Goal: Information Seeking & Learning: Learn about a topic

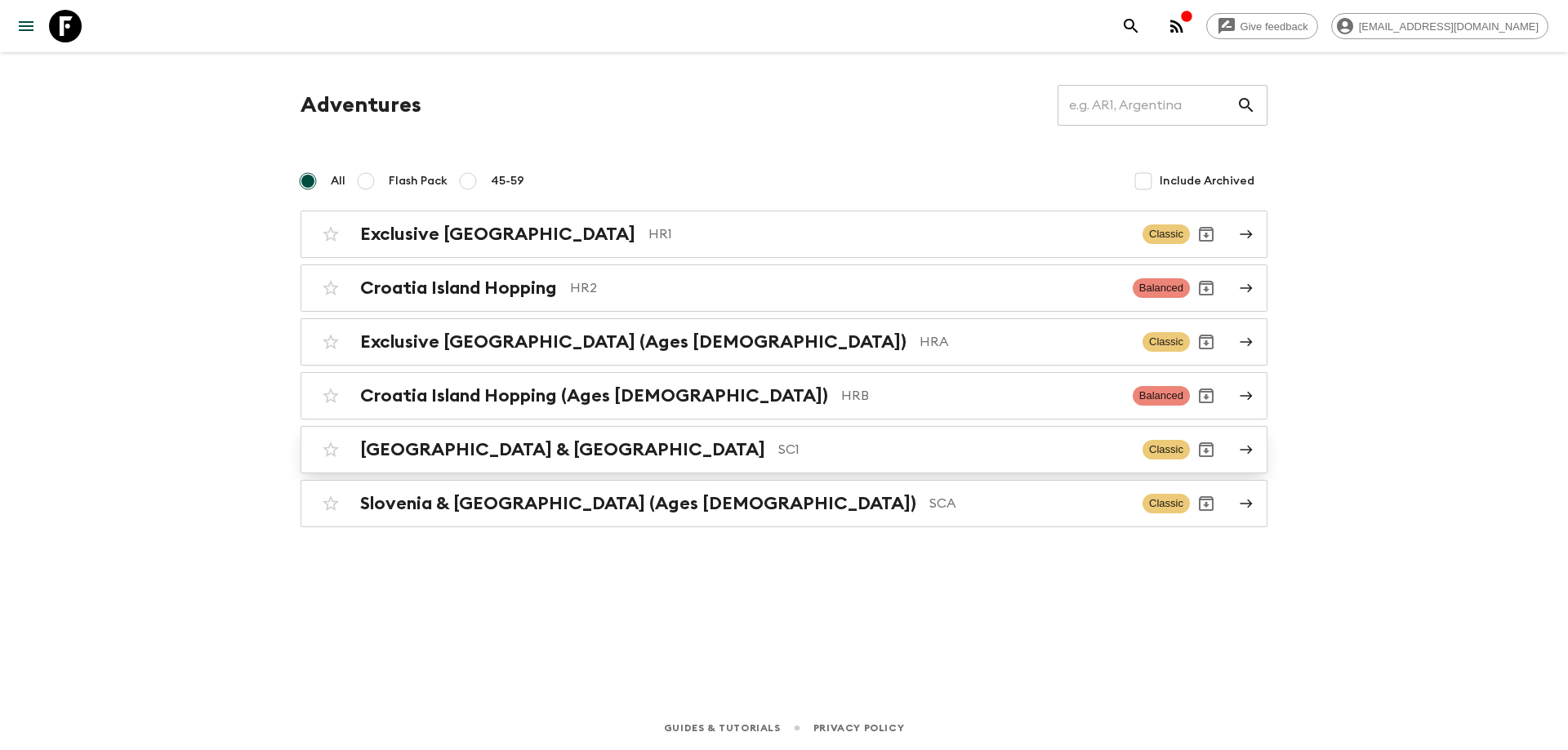
click at [528, 464] on div "[GEOGRAPHIC_DATA] & Croatia SC1 Classic" at bounding box center [752, 449] width 875 height 33
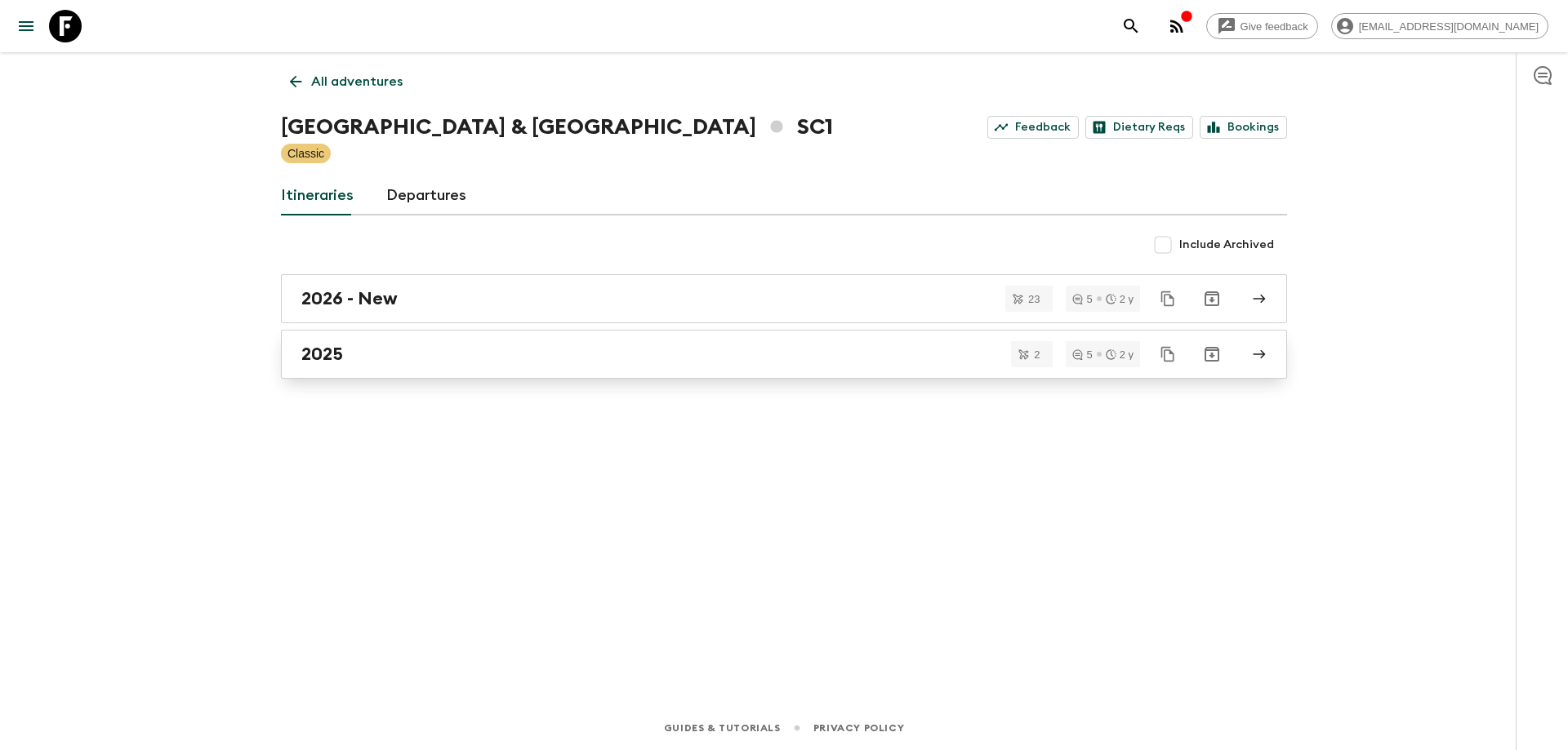
click at [476, 343] on link "2025" at bounding box center [784, 354] width 1006 height 49
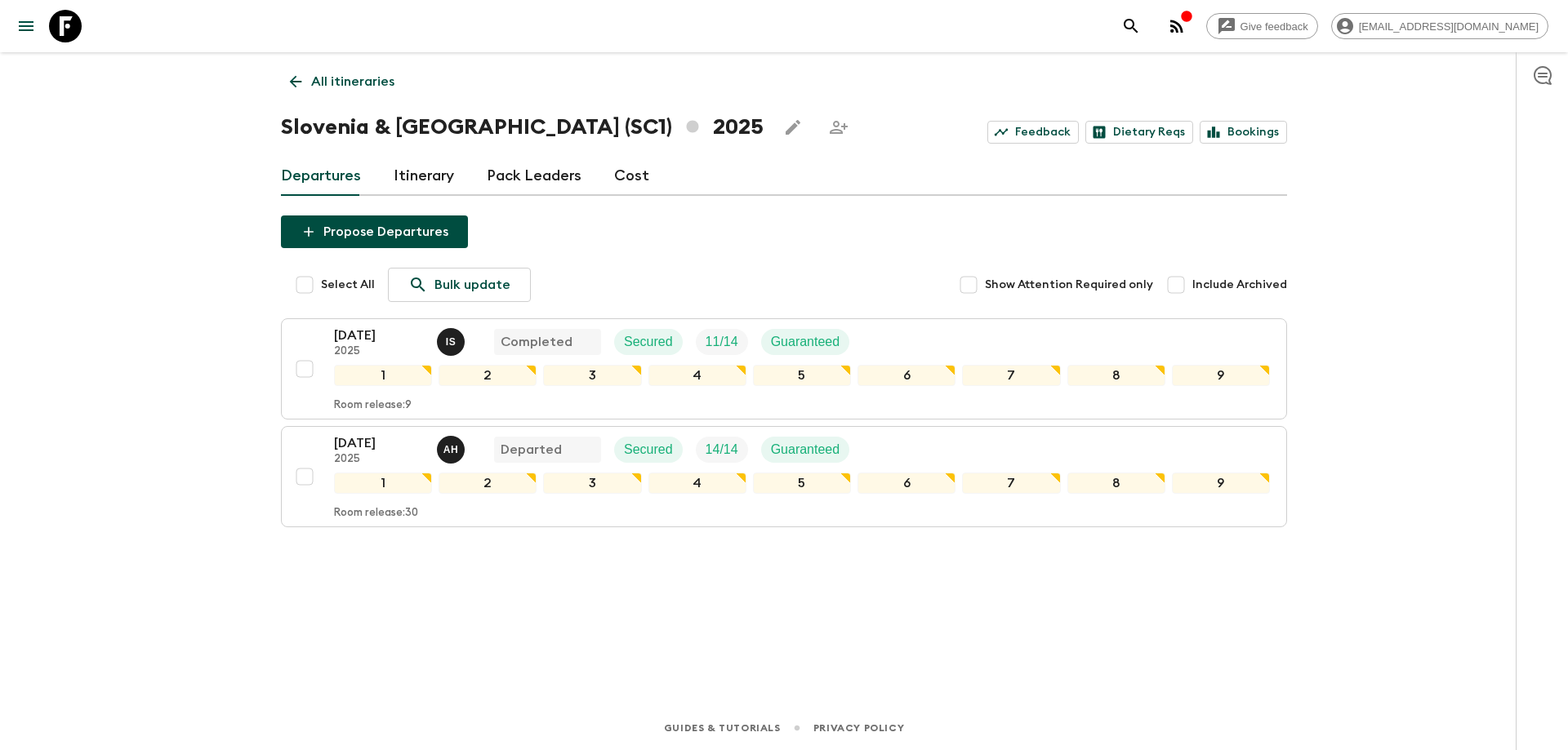
click at [618, 180] on link "Cost" at bounding box center [632, 177] width 36 height 39
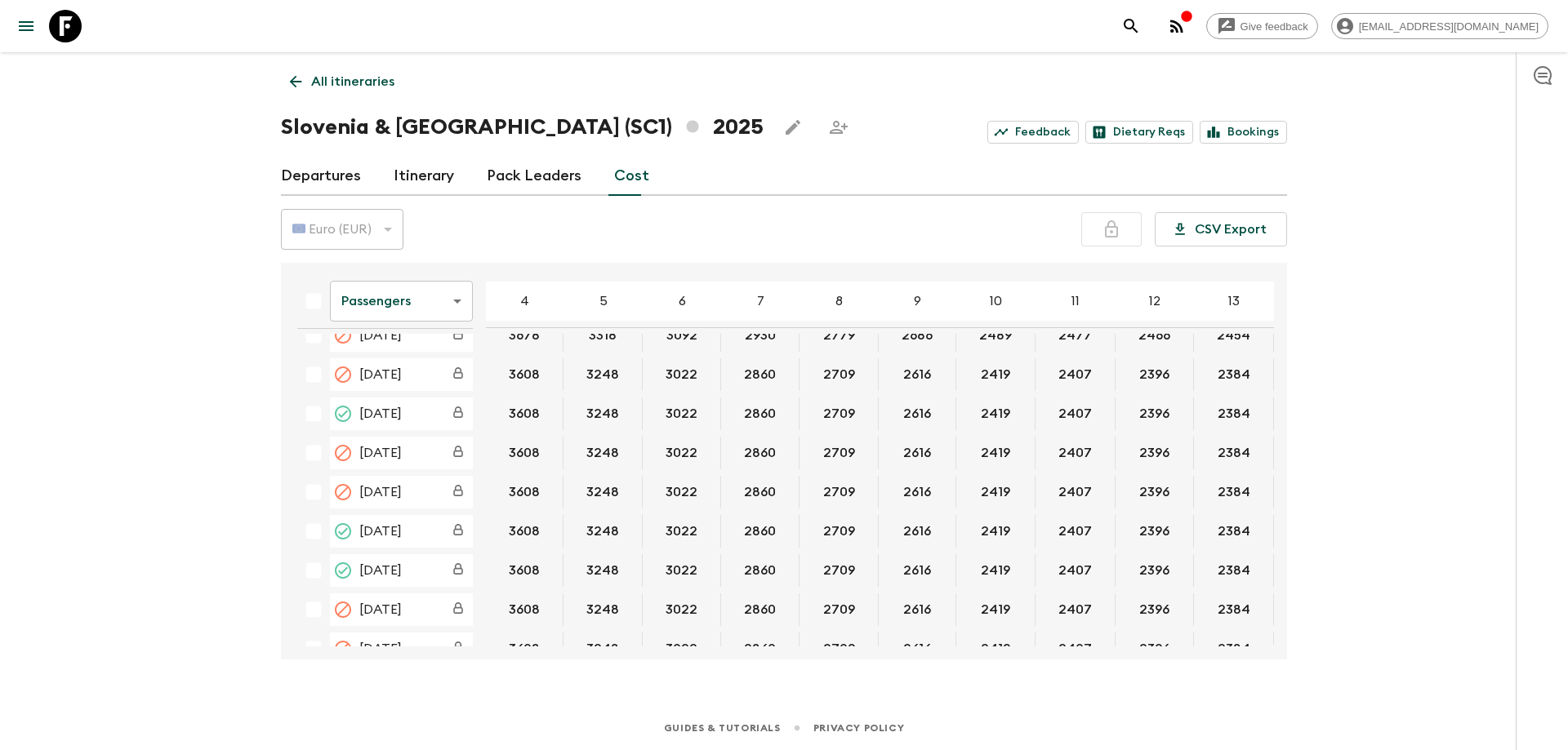
scroll to position [562, 0]
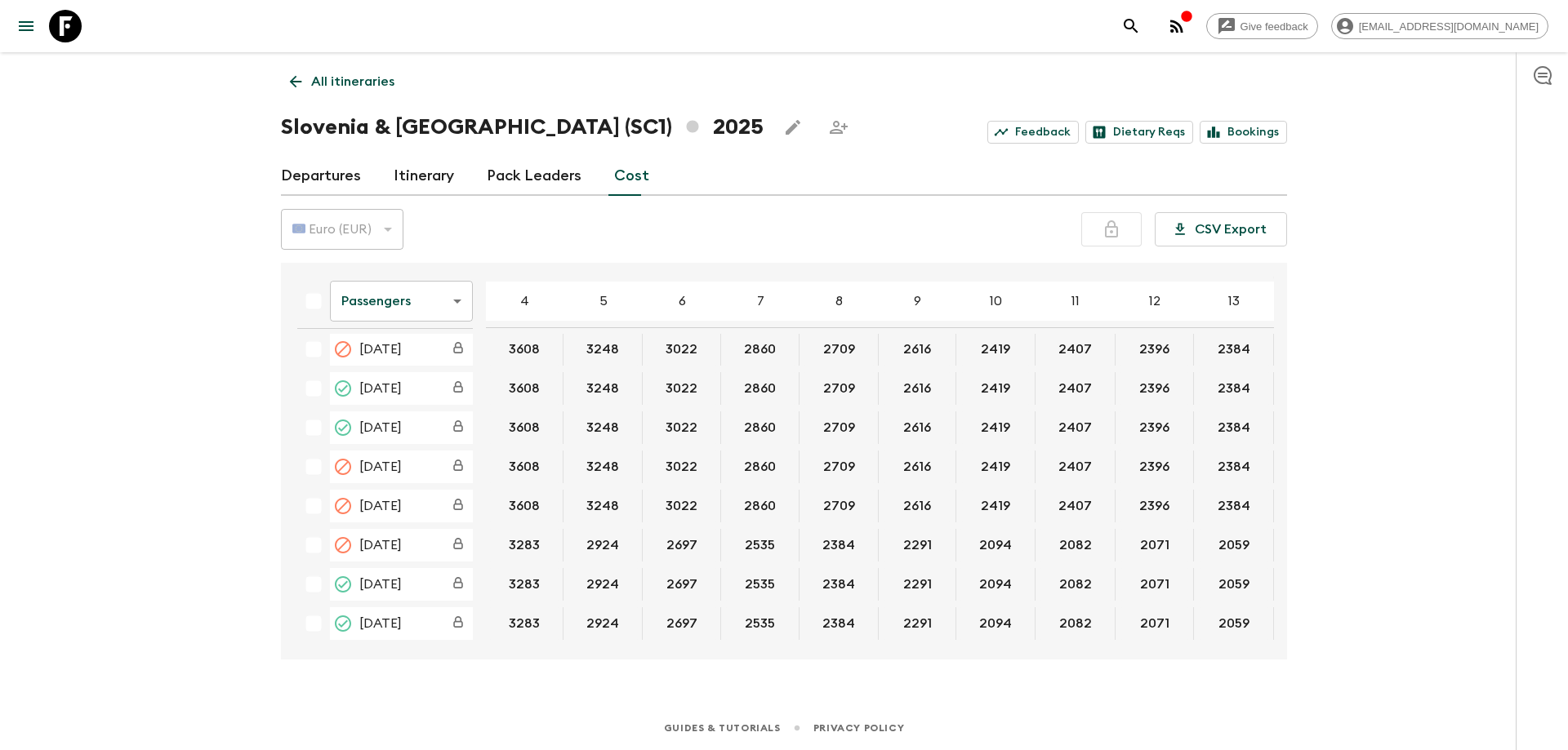
click at [442, 305] on body "Give feedback luka.forko@outdoorcroatia.com All itineraries Slovenia & Croatia …" at bounding box center [784, 375] width 1568 height 750
click at [409, 371] on li "Extras" at bounding box center [401, 367] width 143 height 26
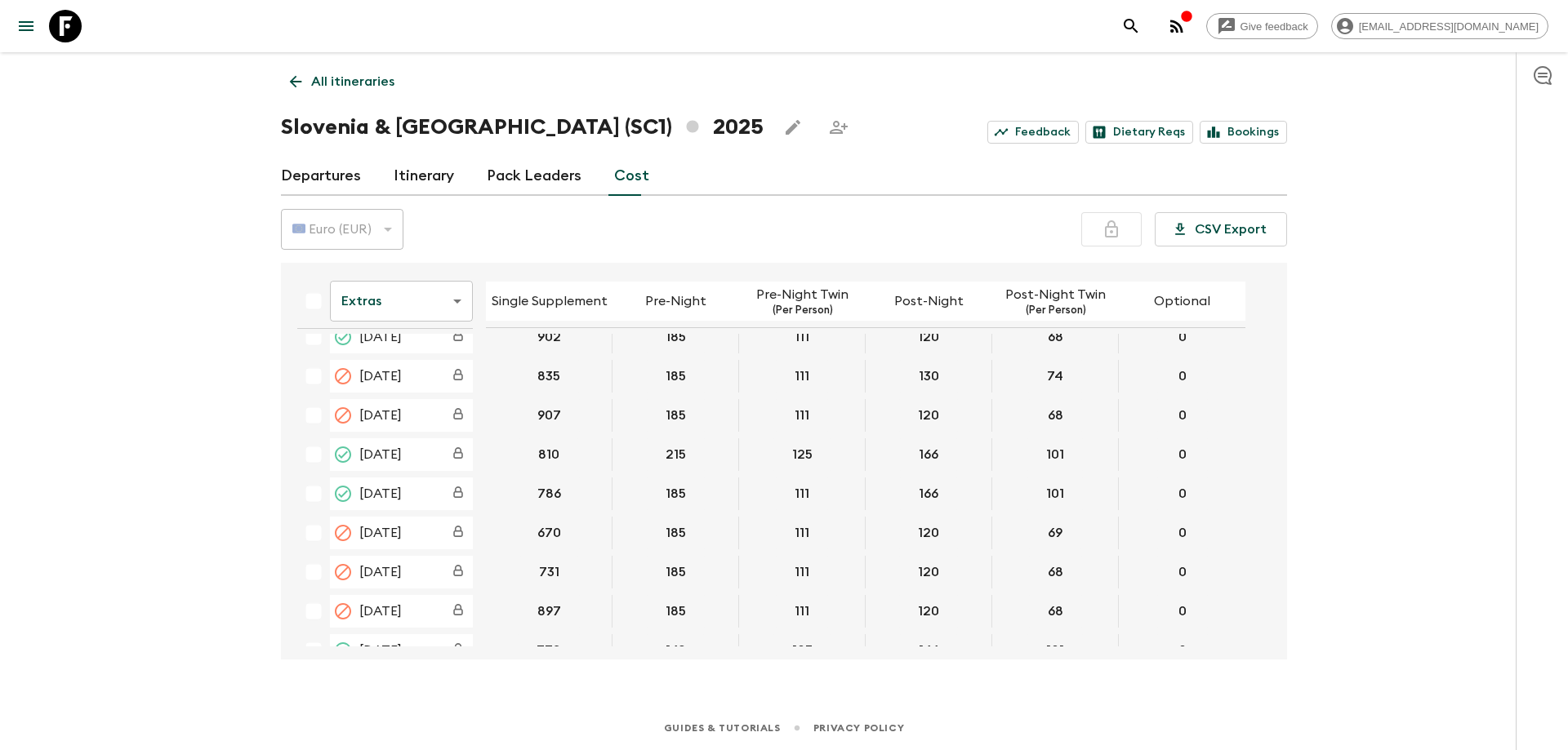
scroll to position [557, 0]
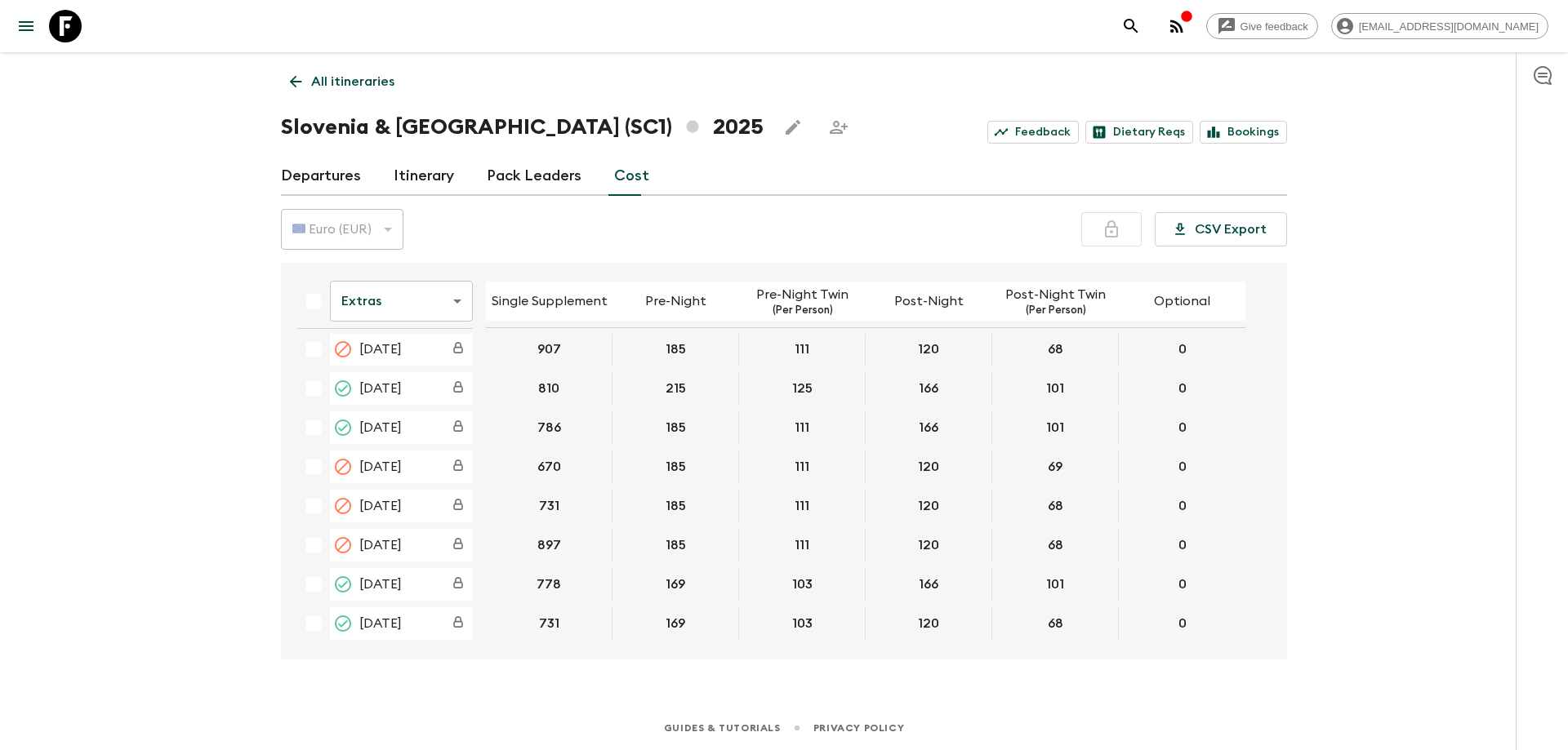
click at [449, 314] on body "Give feedback luka.forko@outdoorcroatia.com All itineraries Slovenia & Croatia …" at bounding box center [784, 375] width 1568 height 750
click at [390, 389] on li "Mandatory" at bounding box center [401, 394] width 143 height 26
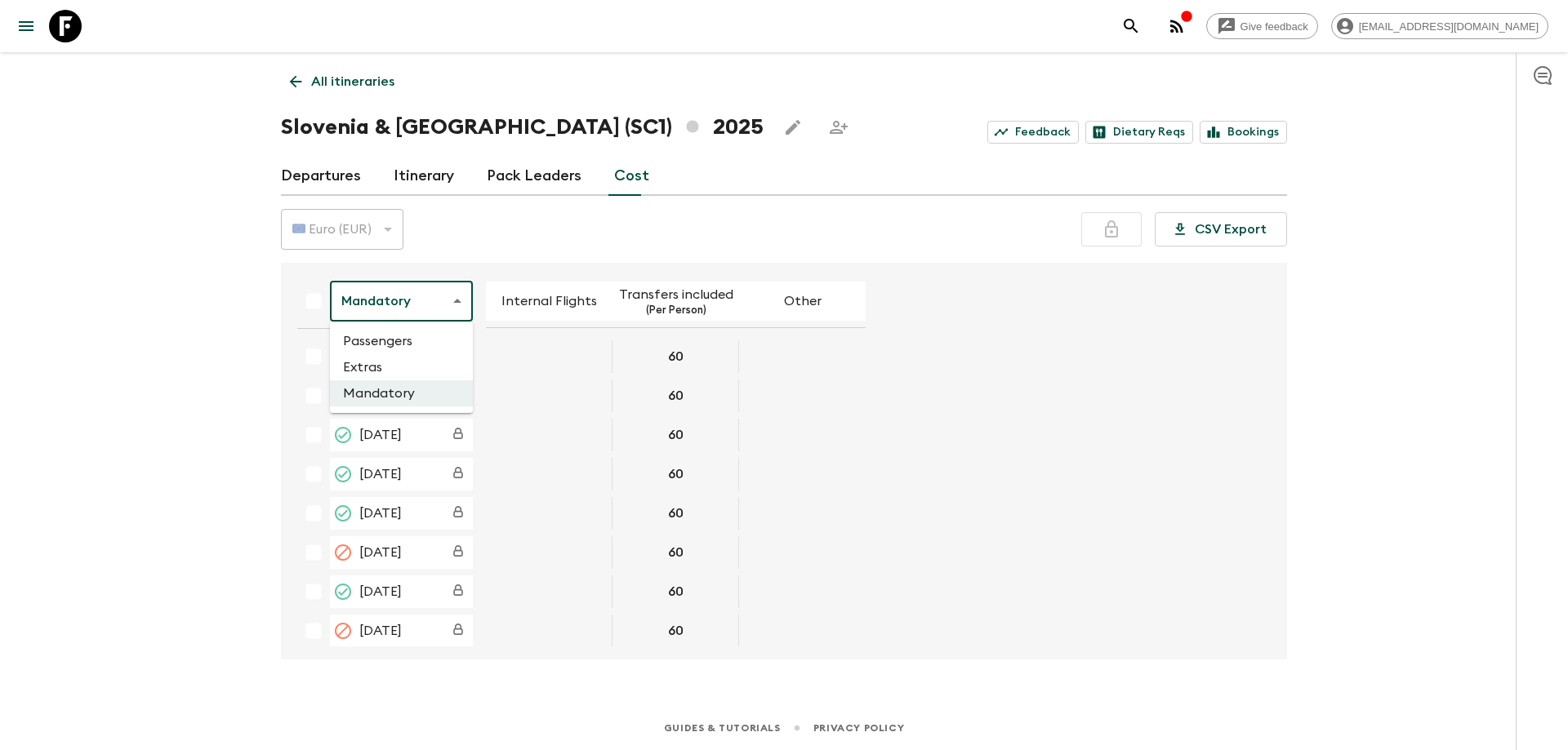
click at [435, 301] on body "Give feedback luka.forko@outdoorcroatia.com All itineraries Slovenia & Croatia …" at bounding box center [784, 375] width 1568 height 750
click at [414, 338] on li "Passengers" at bounding box center [401, 341] width 143 height 26
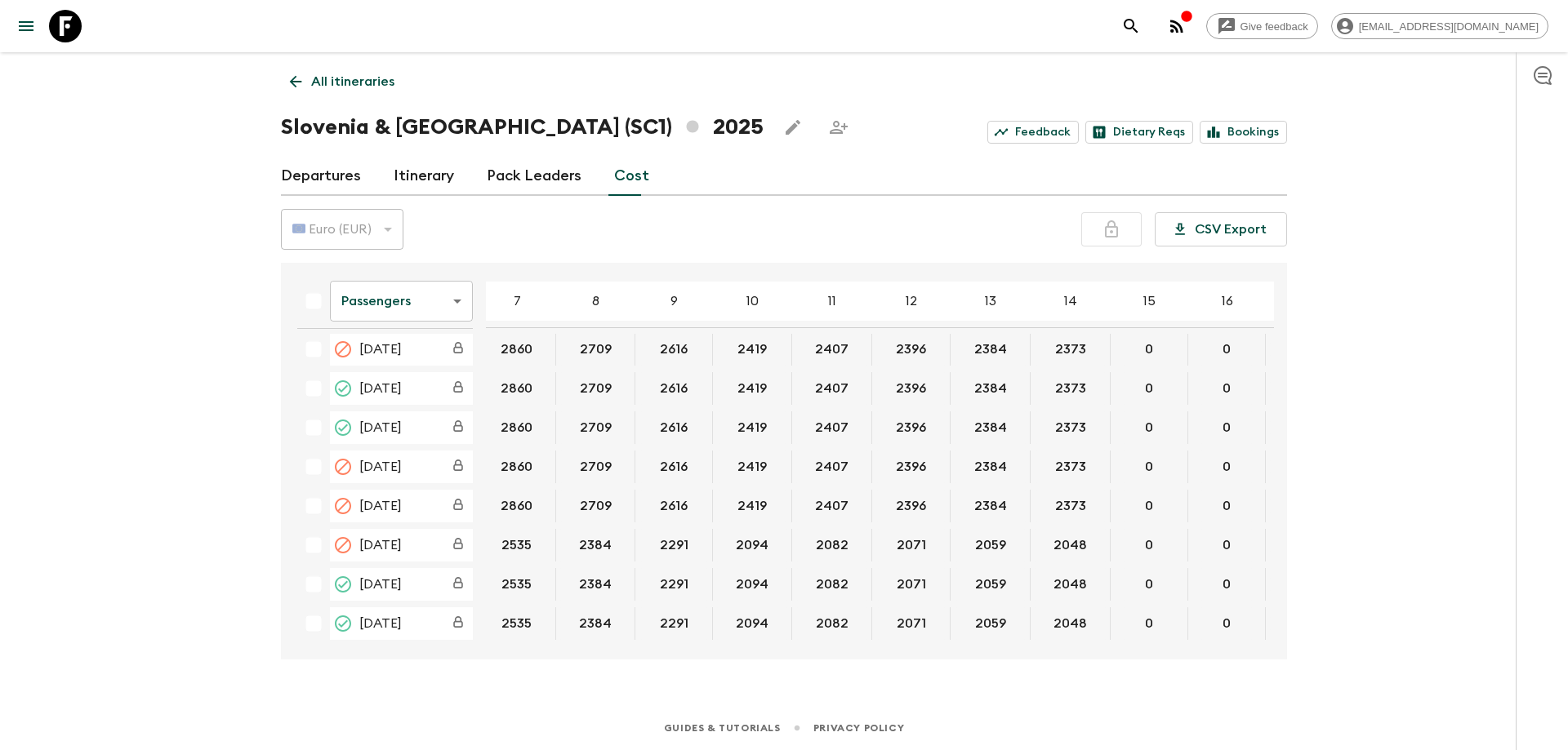
scroll to position [562, 234]
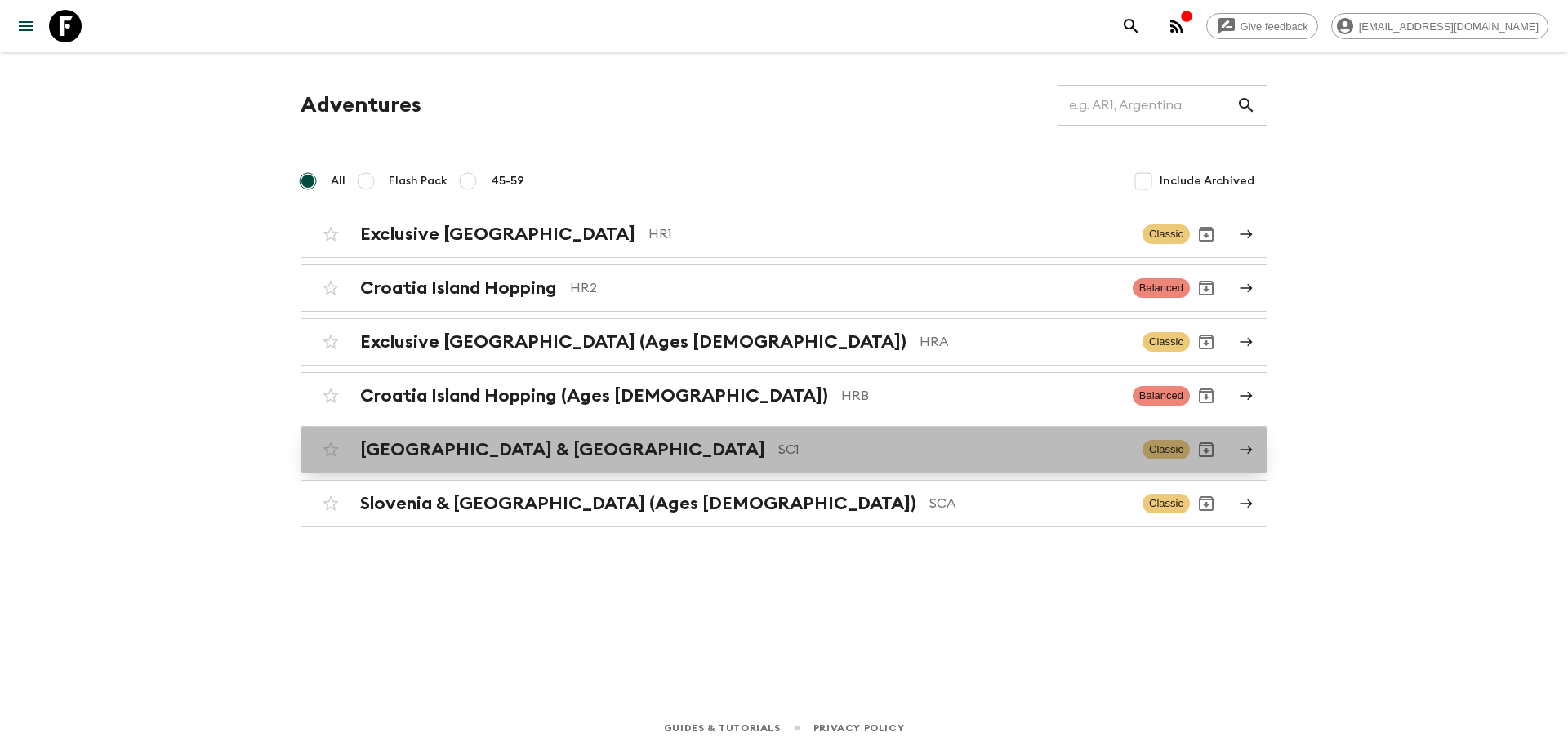
click at [499, 470] on link "[GEOGRAPHIC_DATA] & Croatia SC1 Classic" at bounding box center [784, 450] width 967 height 47
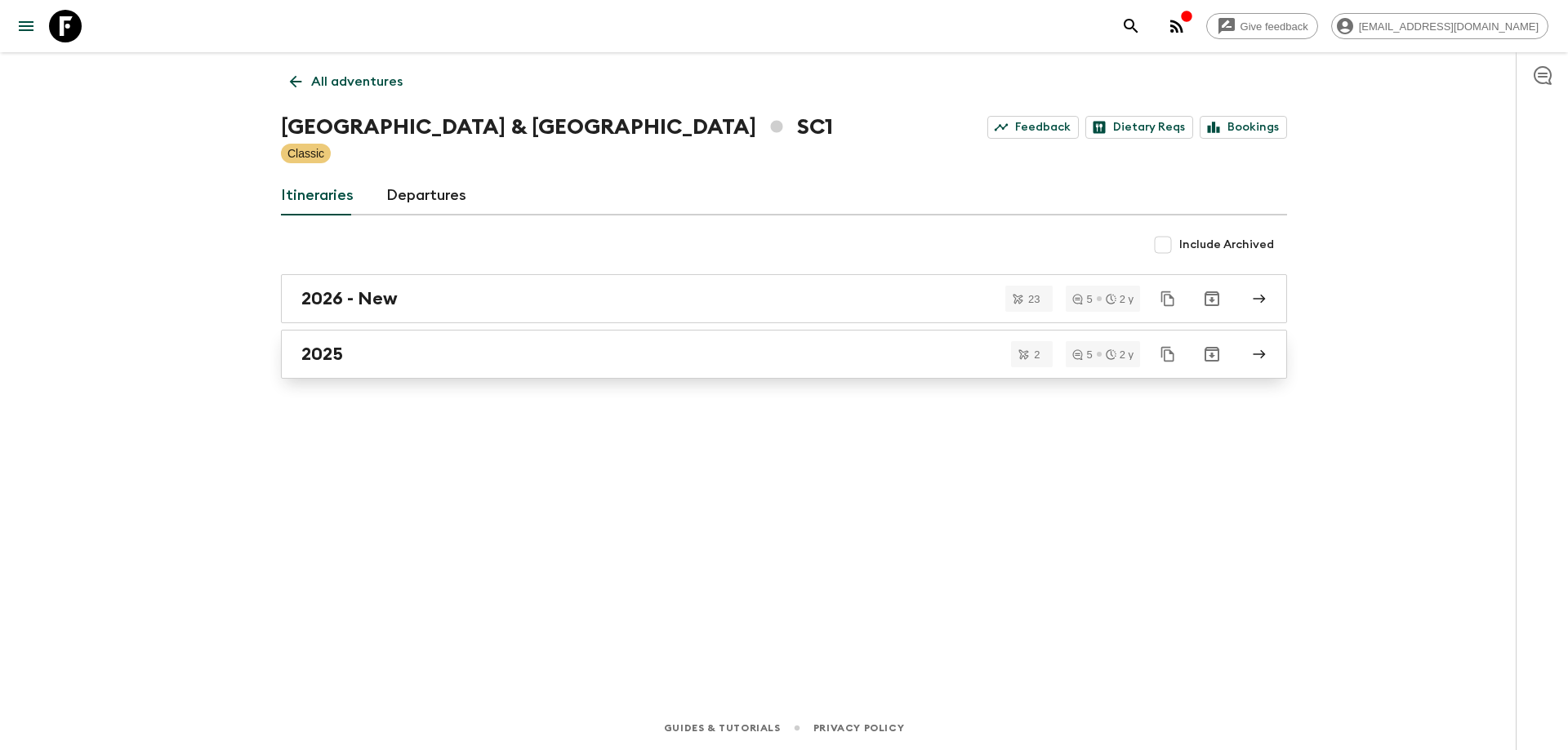
click at [485, 352] on div "2025" at bounding box center [768, 354] width 934 height 22
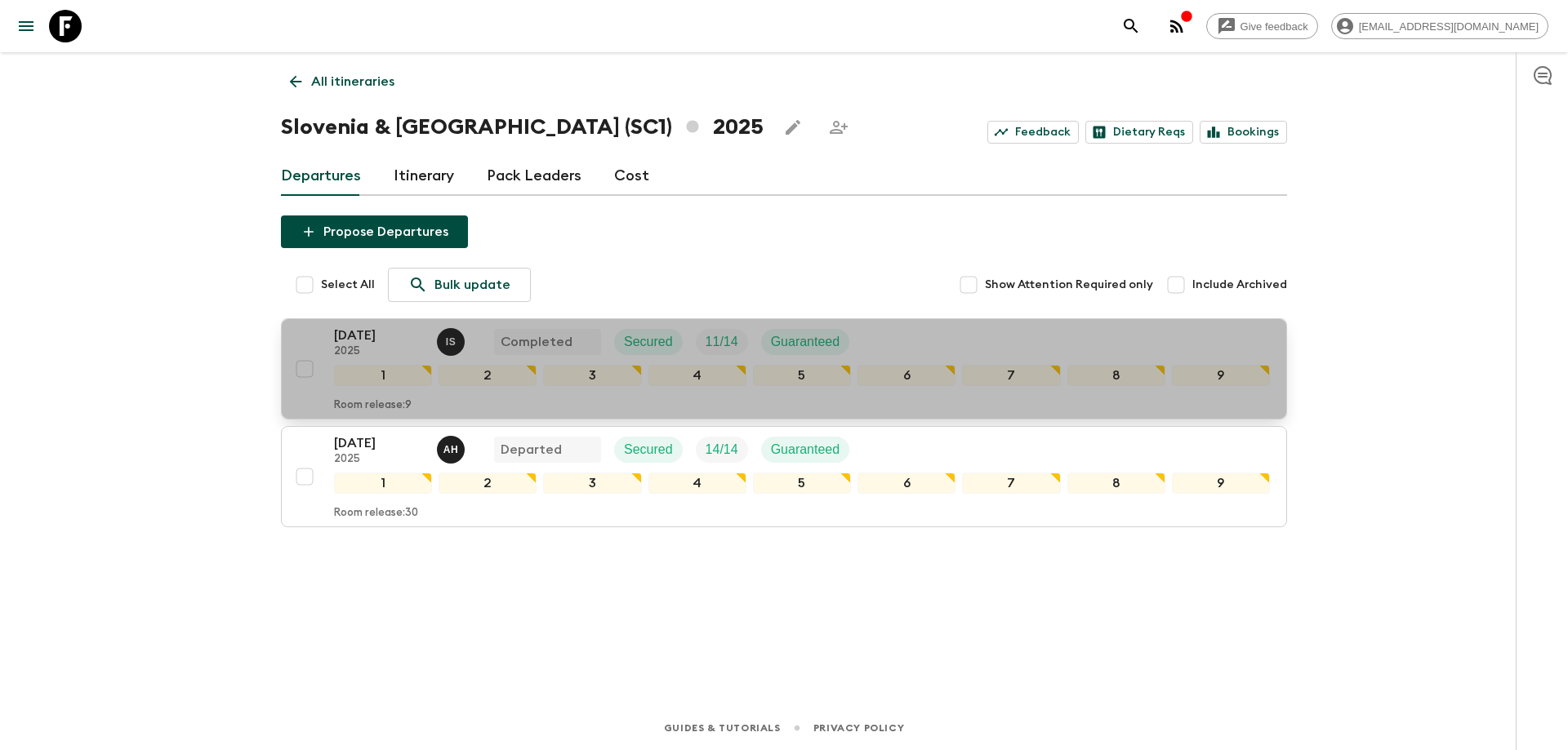
click at [413, 338] on p "[DATE]" at bounding box center [378, 336] width 90 height 20
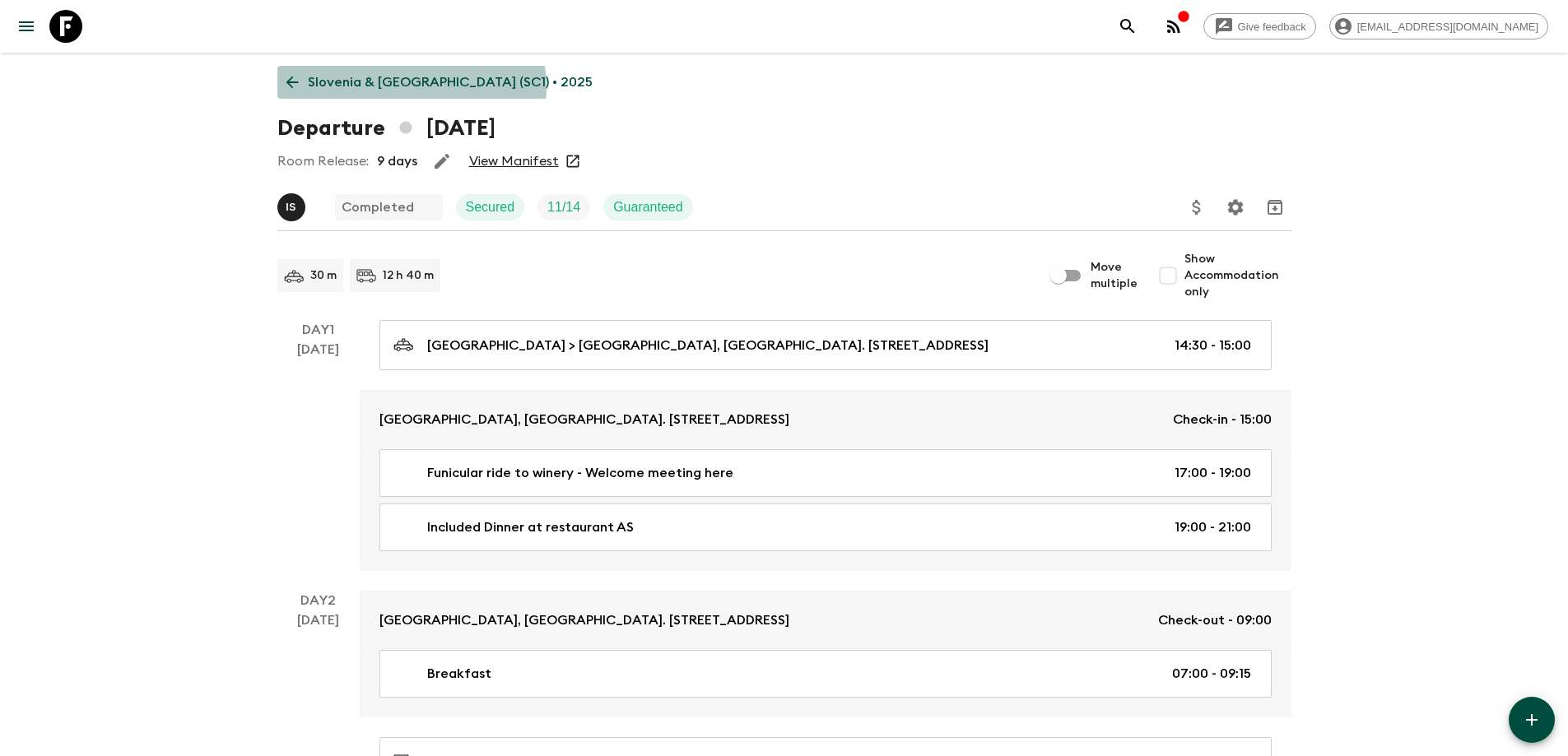
click at [410, 88] on p "Slovenia & [GEOGRAPHIC_DATA] (SC1) • 2025" at bounding box center [450, 83] width 285 height 20
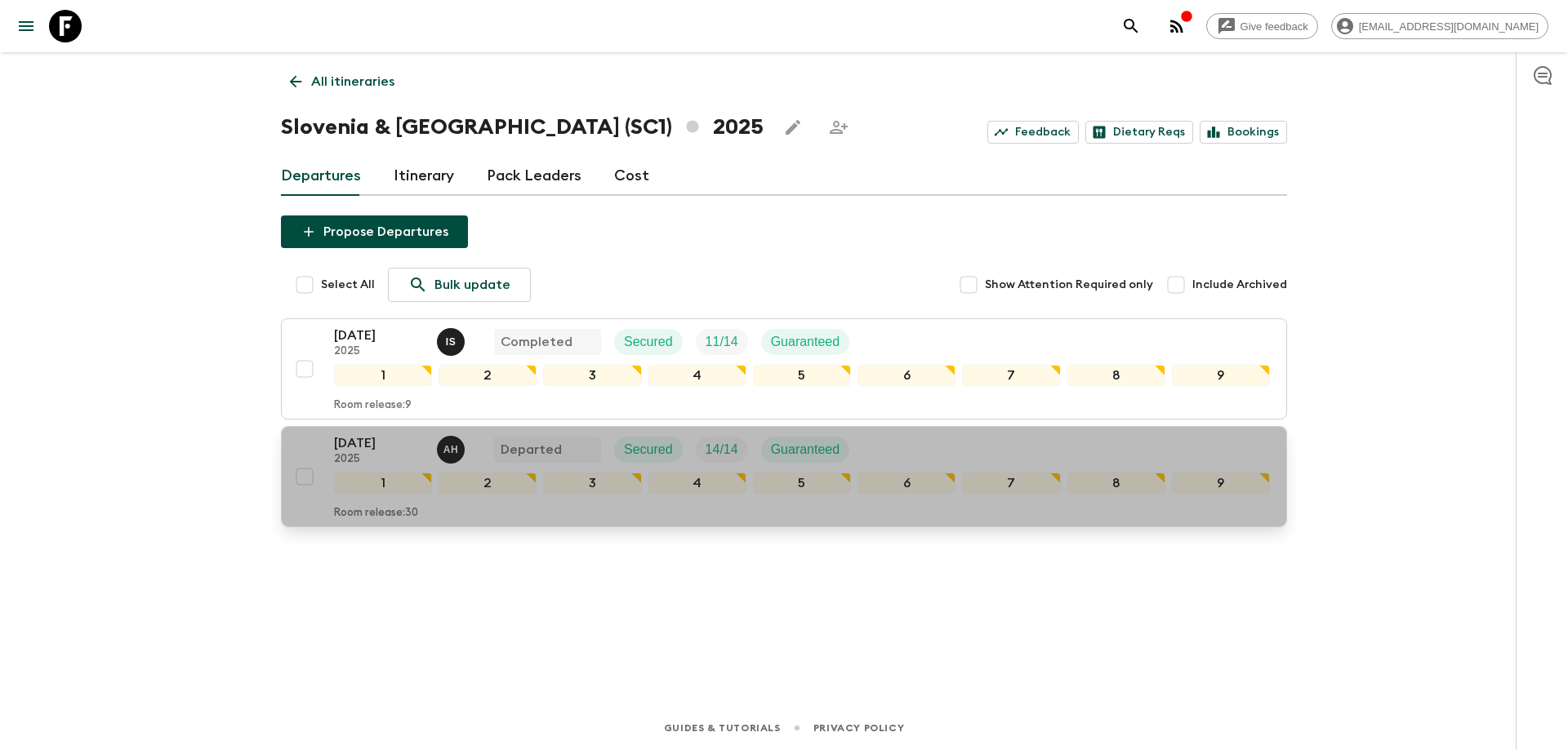
click at [884, 460] on div "[DATE] 2025 A H Departed Secured 14 / 14 Guaranteed" at bounding box center [801, 449] width 935 height 33
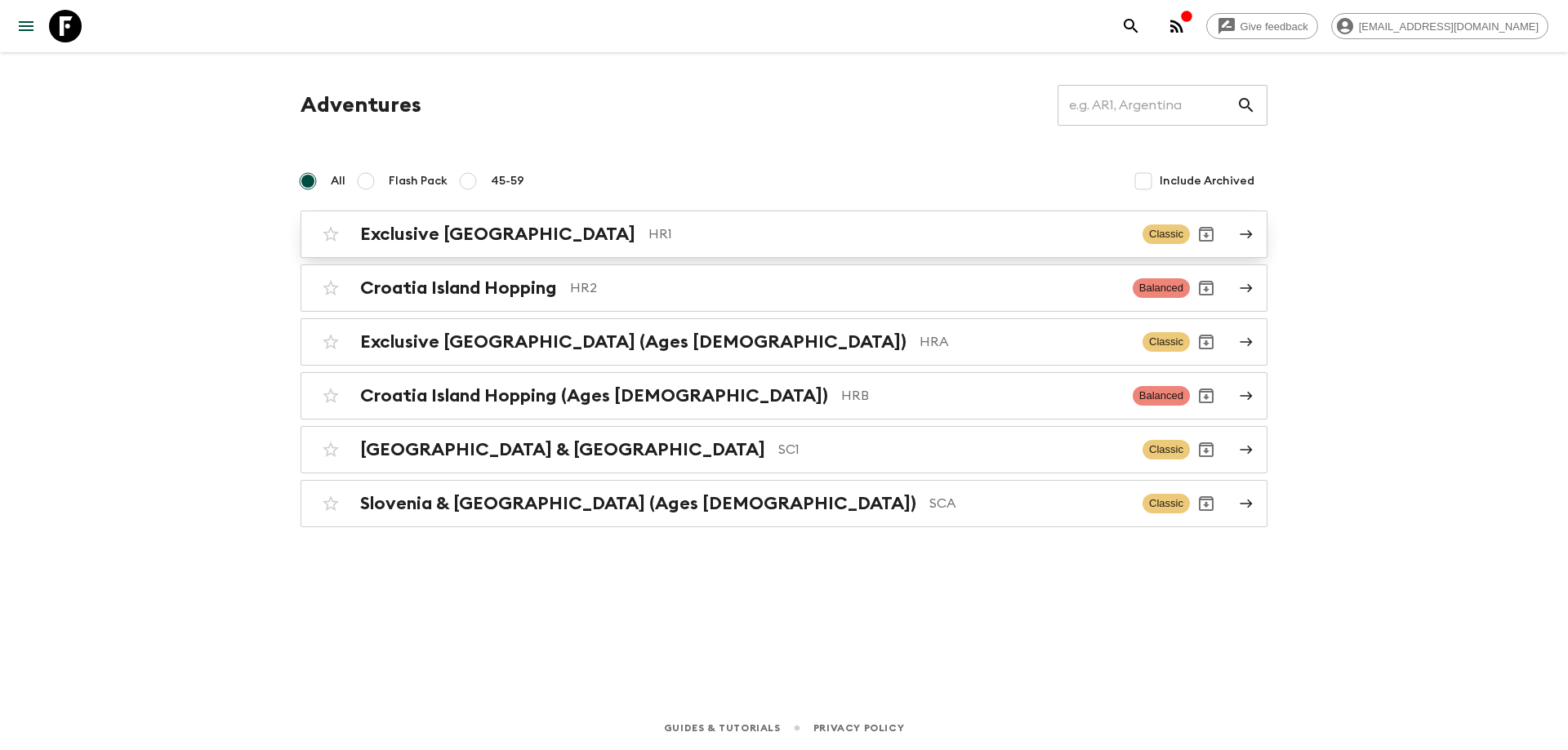
click at [648, 238] on p "HR1" at bounding box center [888, 235] width 481 height 20
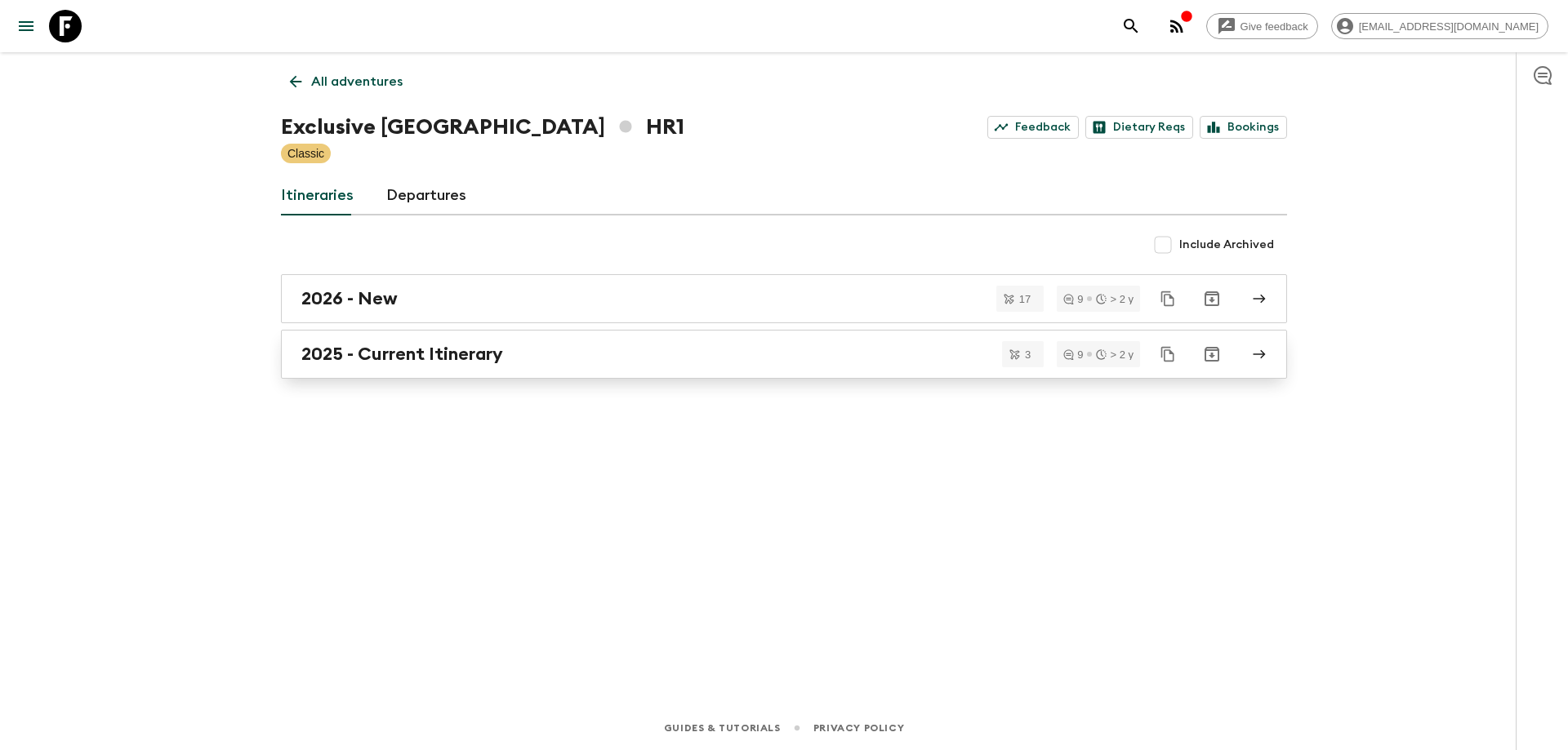
click at [562, 354] on div "2025 - Current Itinerary" at bounding box center [768, 354] width 934 height 22
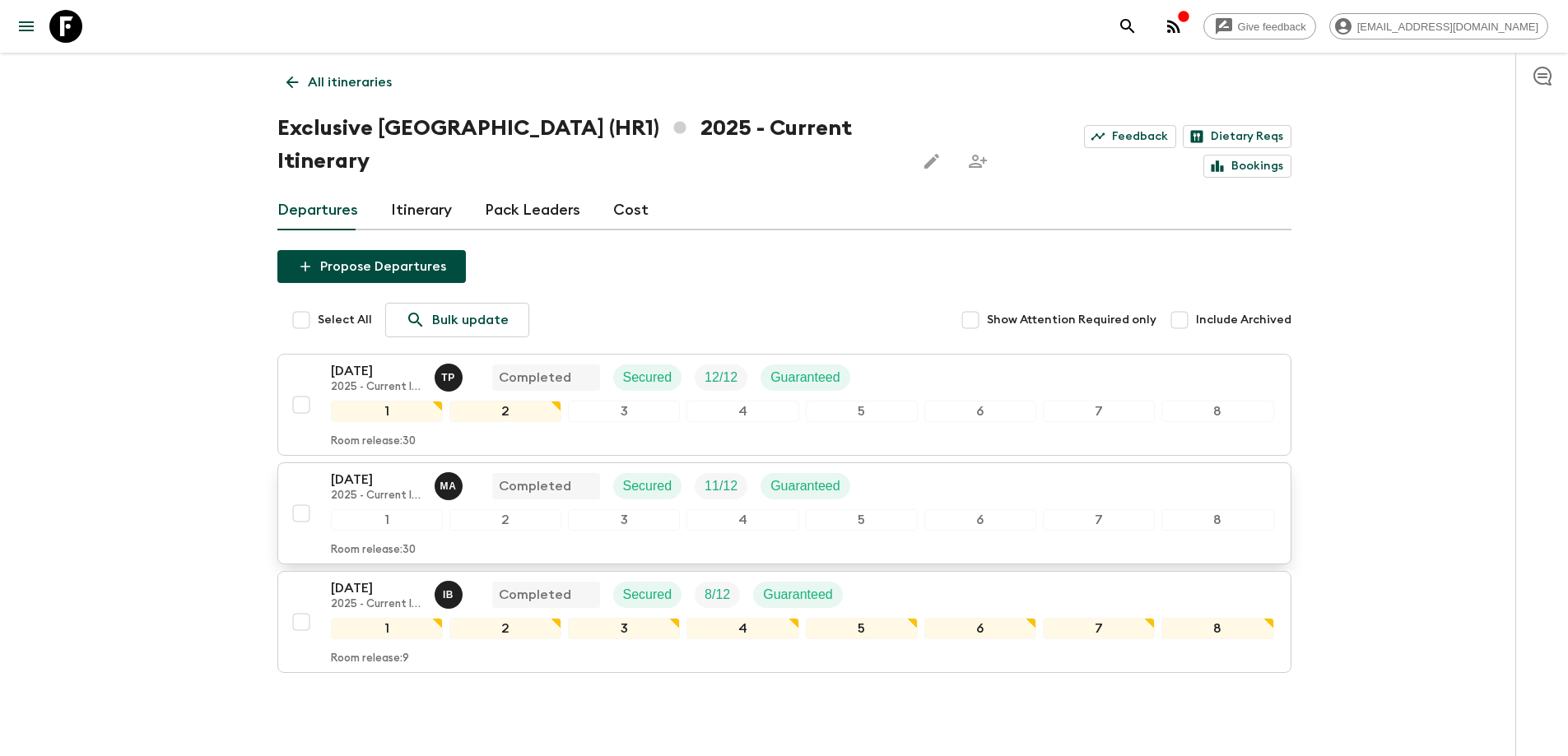
scroll to position [34, 0]
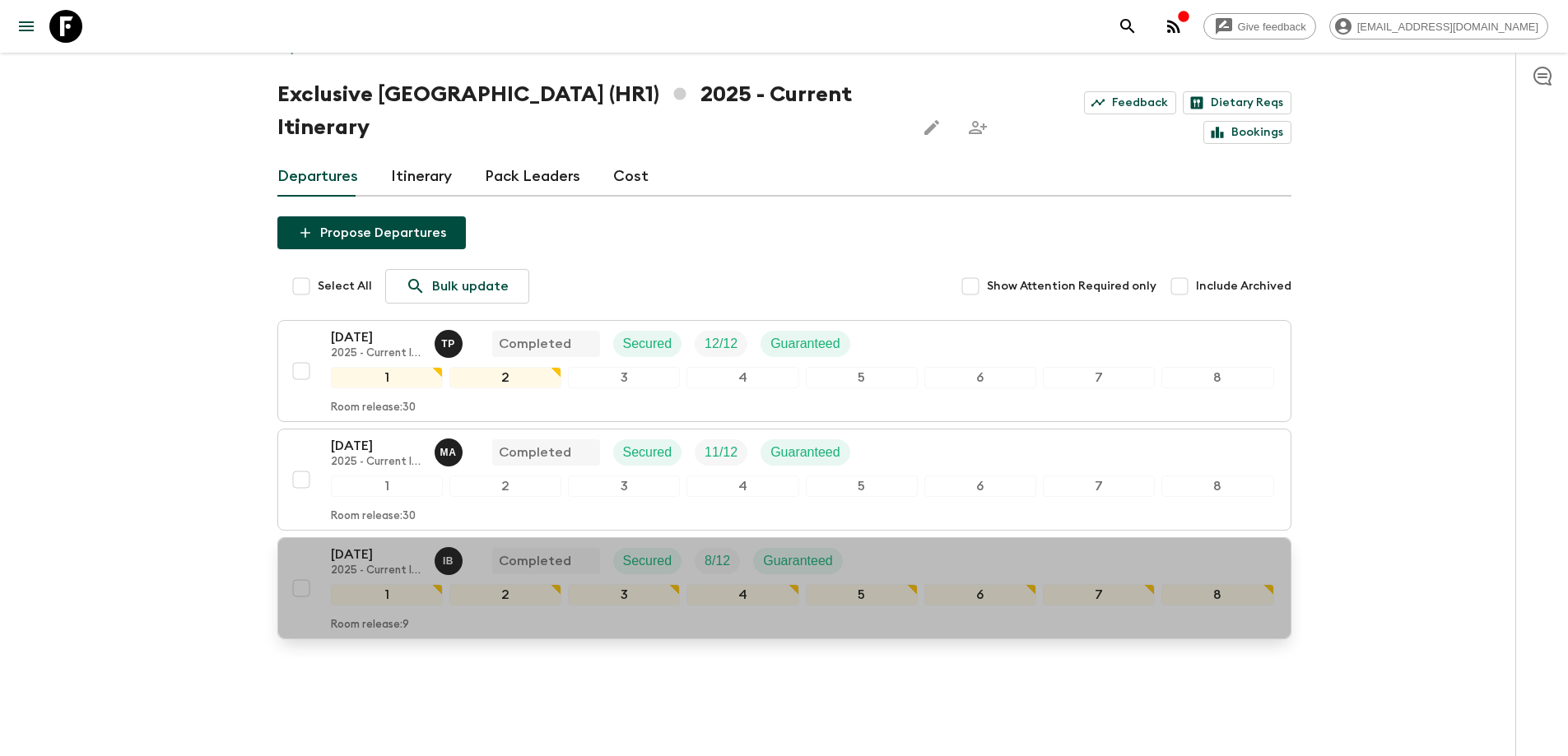
click at [882, 545] on div "05 Oct 2025 2025 - Current Itinerary I B Completed Secured 8 / 12 Guaranteed" at bounding box center [803, 561] width 943 height 33
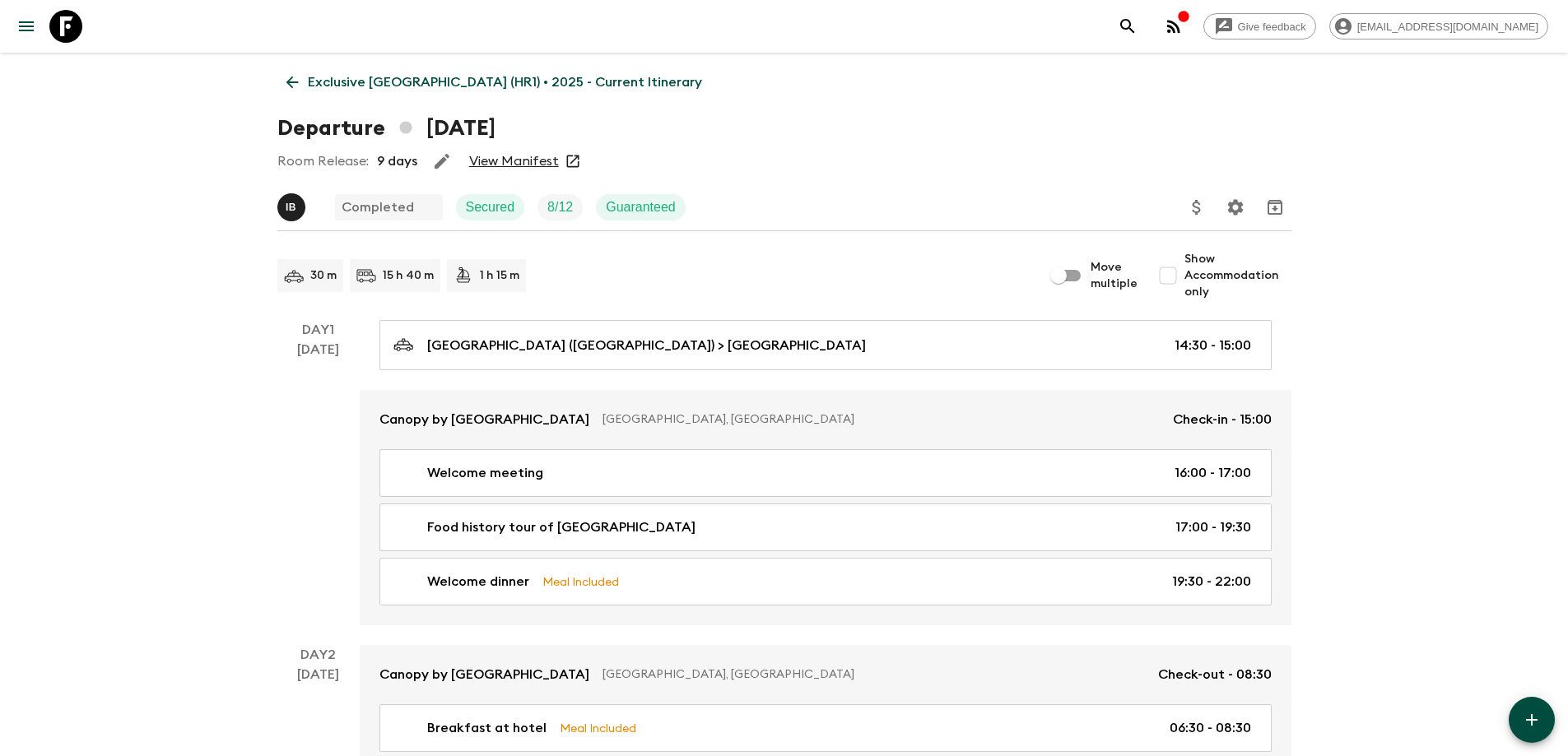
click at [535, 88] on p "Exclusive Croatia (HR1) • 2025 - Current Itinerary" at bounding box center [504, 83] width 394 height 20
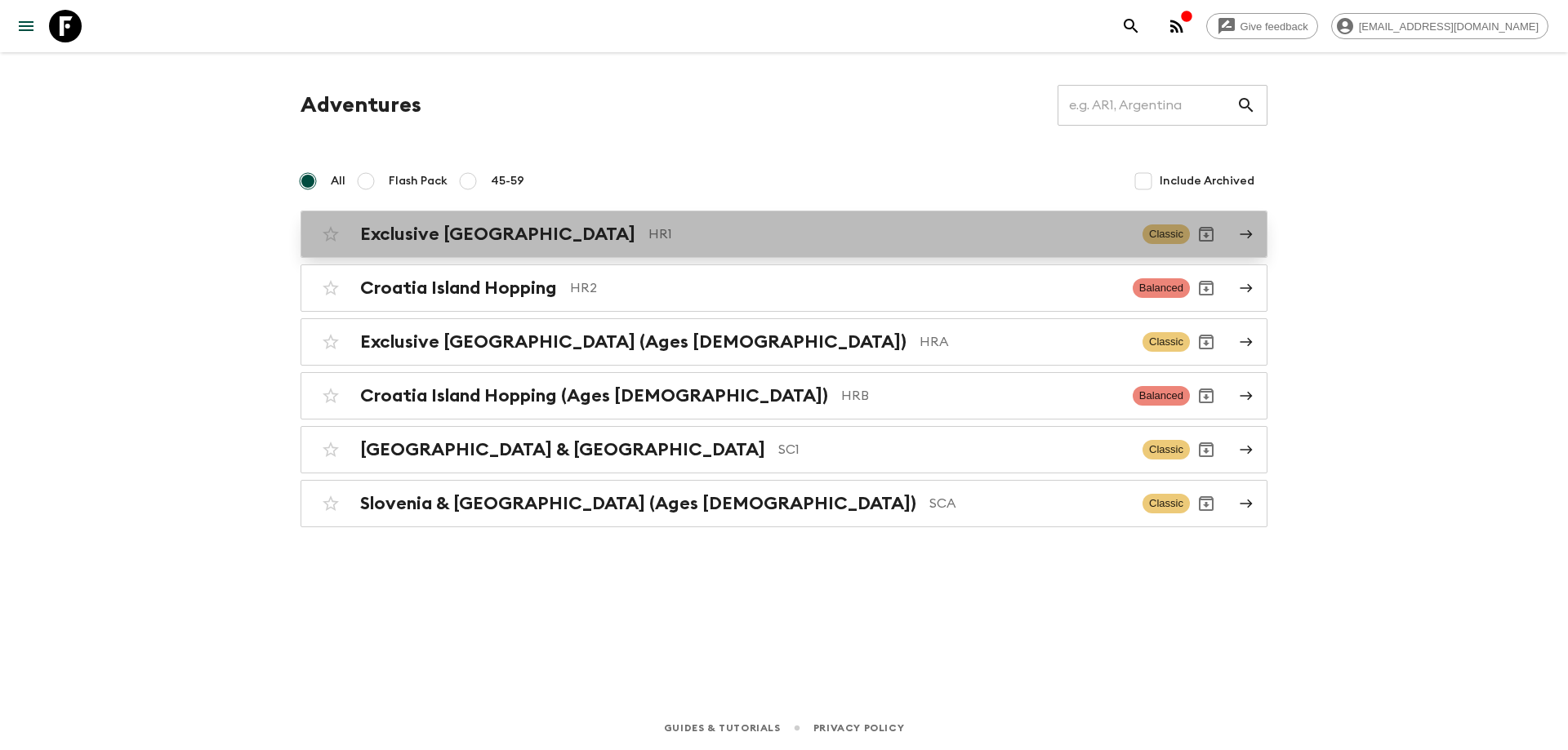
click at [491, 233] on h2 "Exclusive [GEOGRAPHIC_DATA]" at bounding box center [497, 235] width 275 height 22
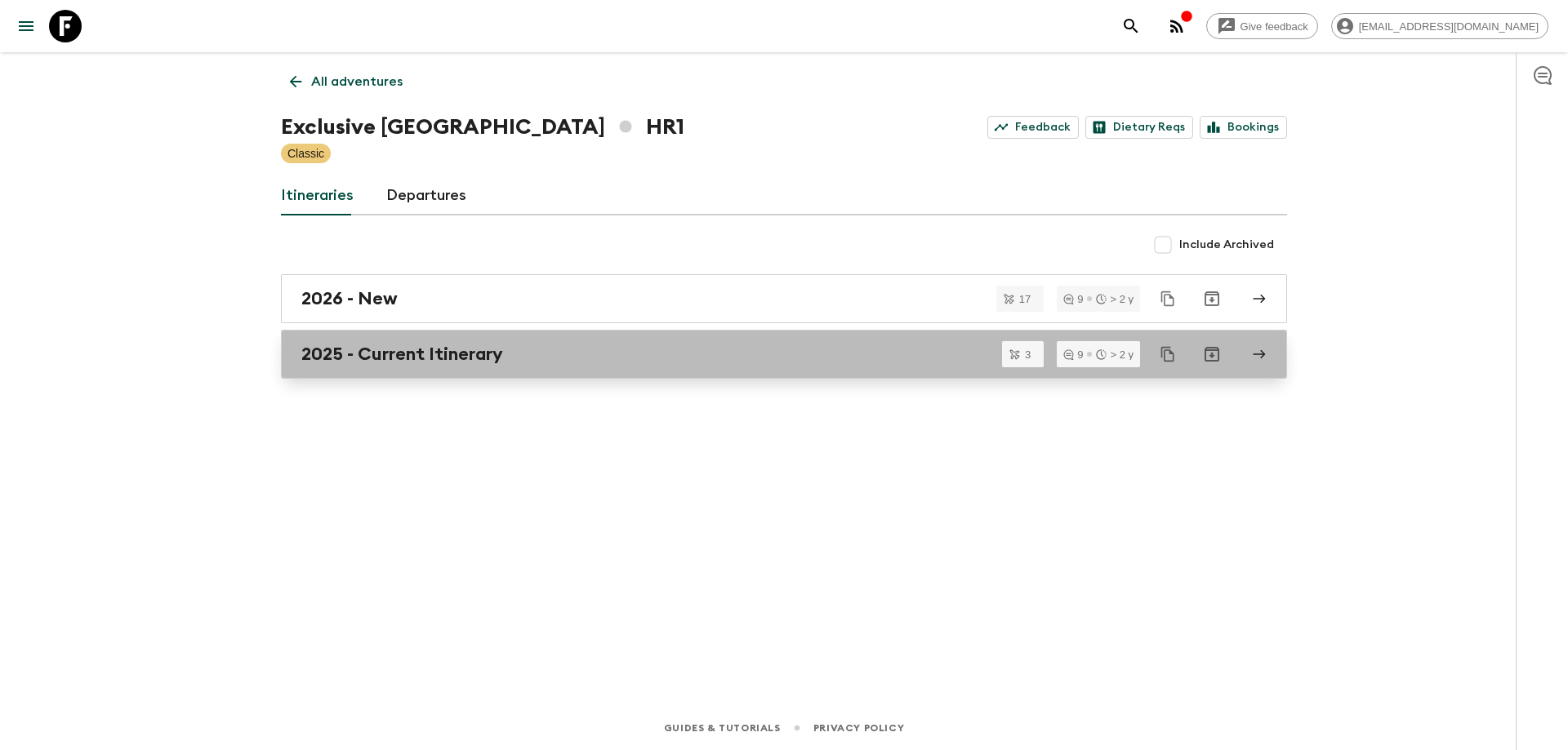
click at [442, 358] on h2 "2025 - Current Itinerary" at bounding box center [402, 354] width 201 height 22
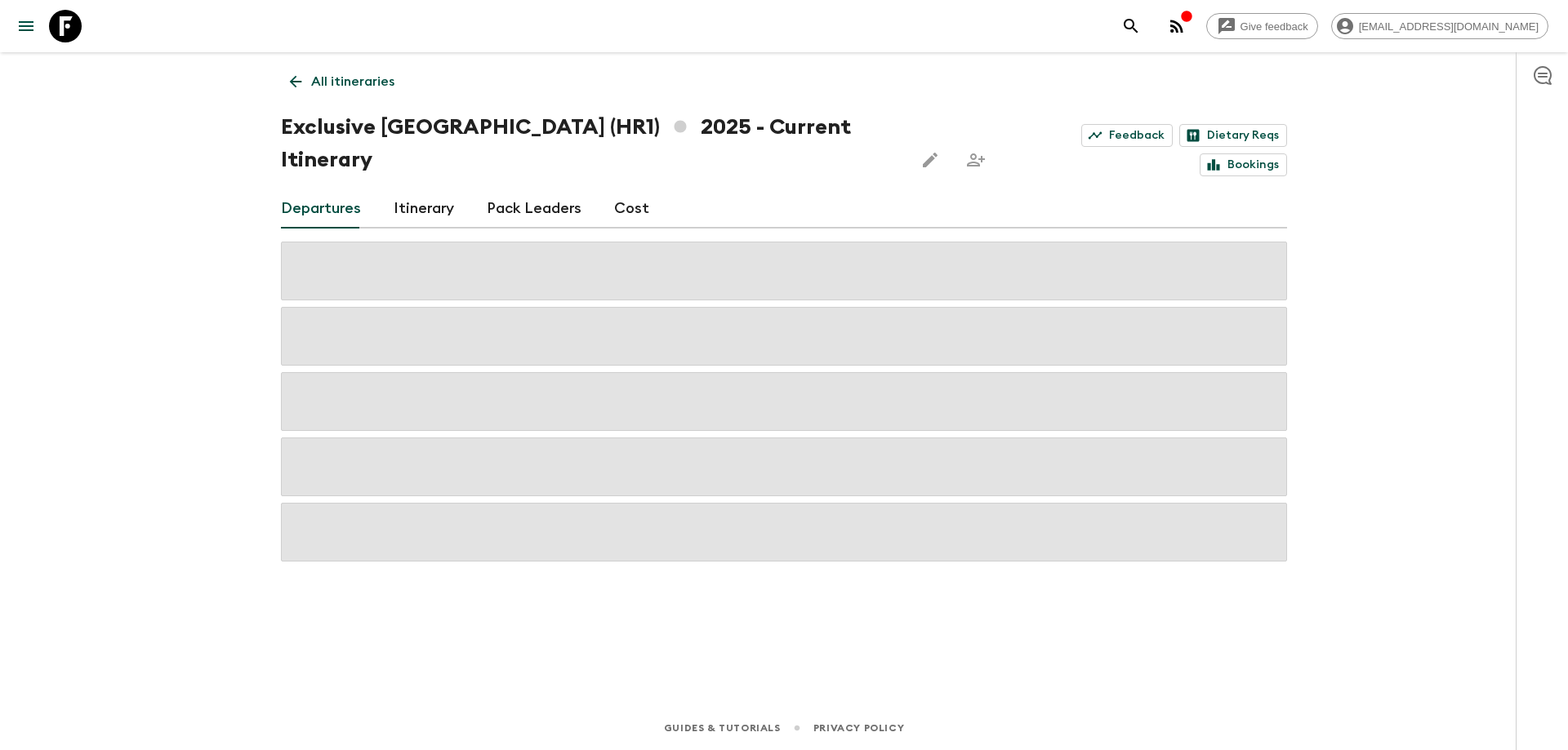
click at [627, 189] on link "Cost" at bounding box center [632, 209] width 36 height 39
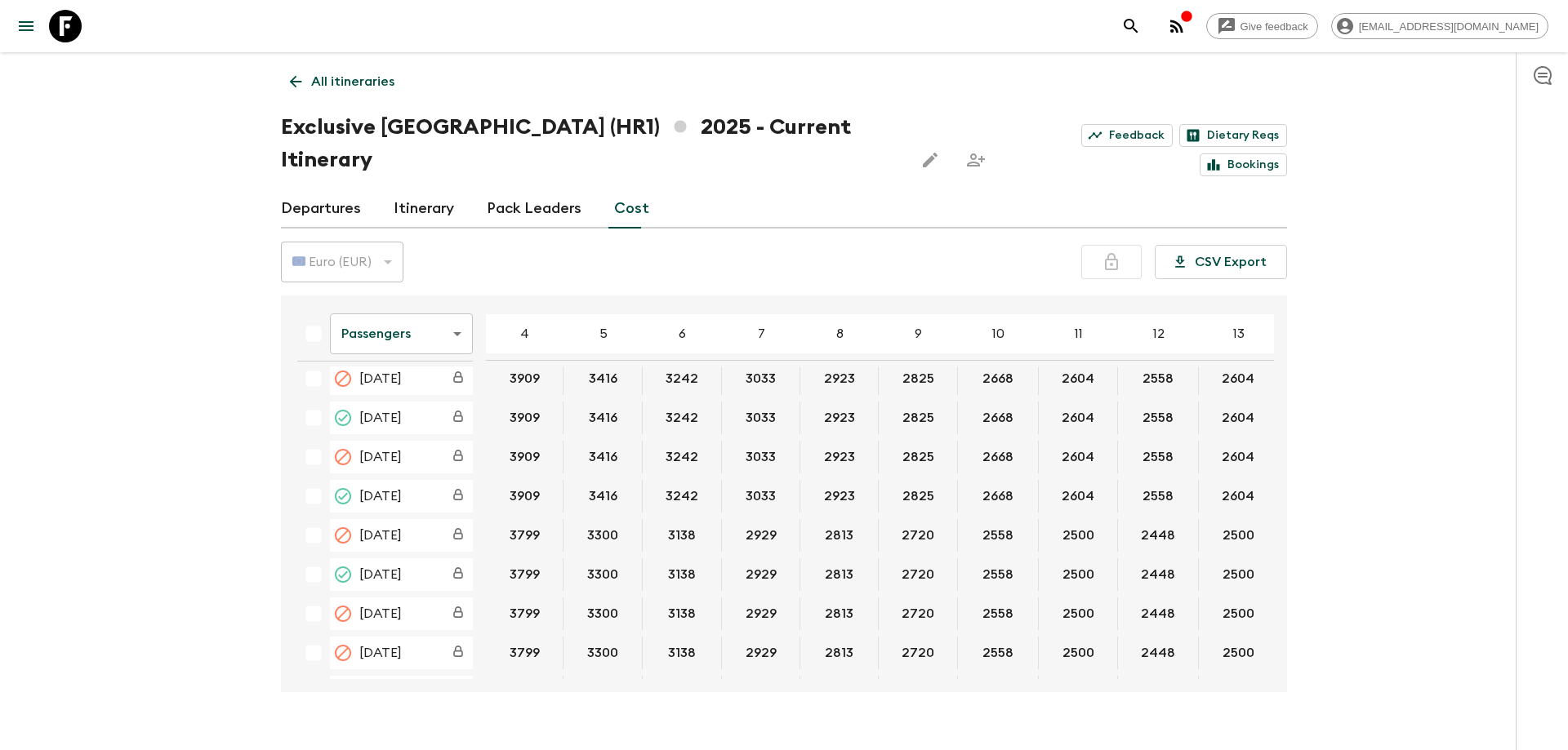
scroll to position [837, 0]
click at [833, 562] on button "2813" at bounding box center [839, 577] width 68 height 33
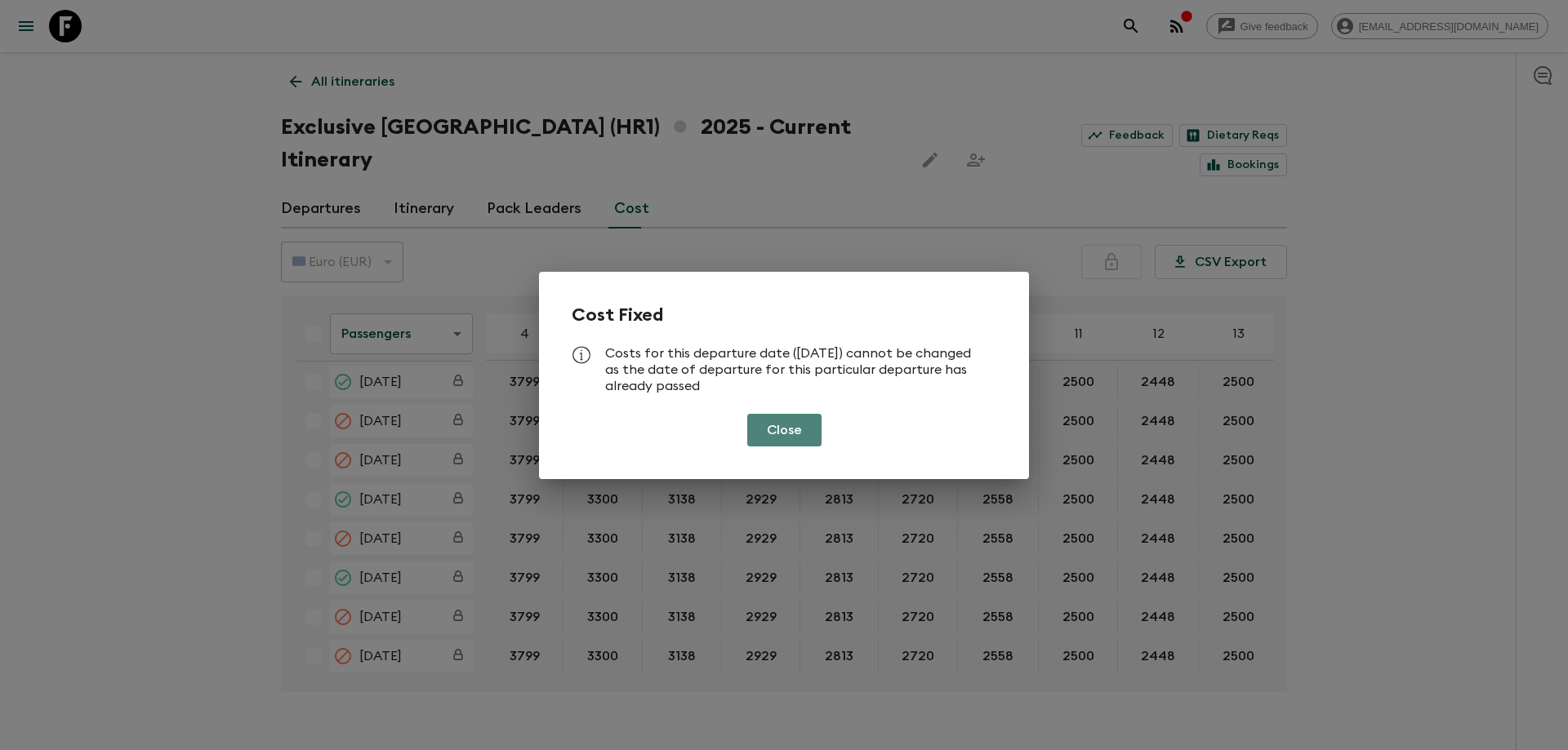
click at [791, 429] on button "Close" at bounding box center [784, 430] width 74 height 33
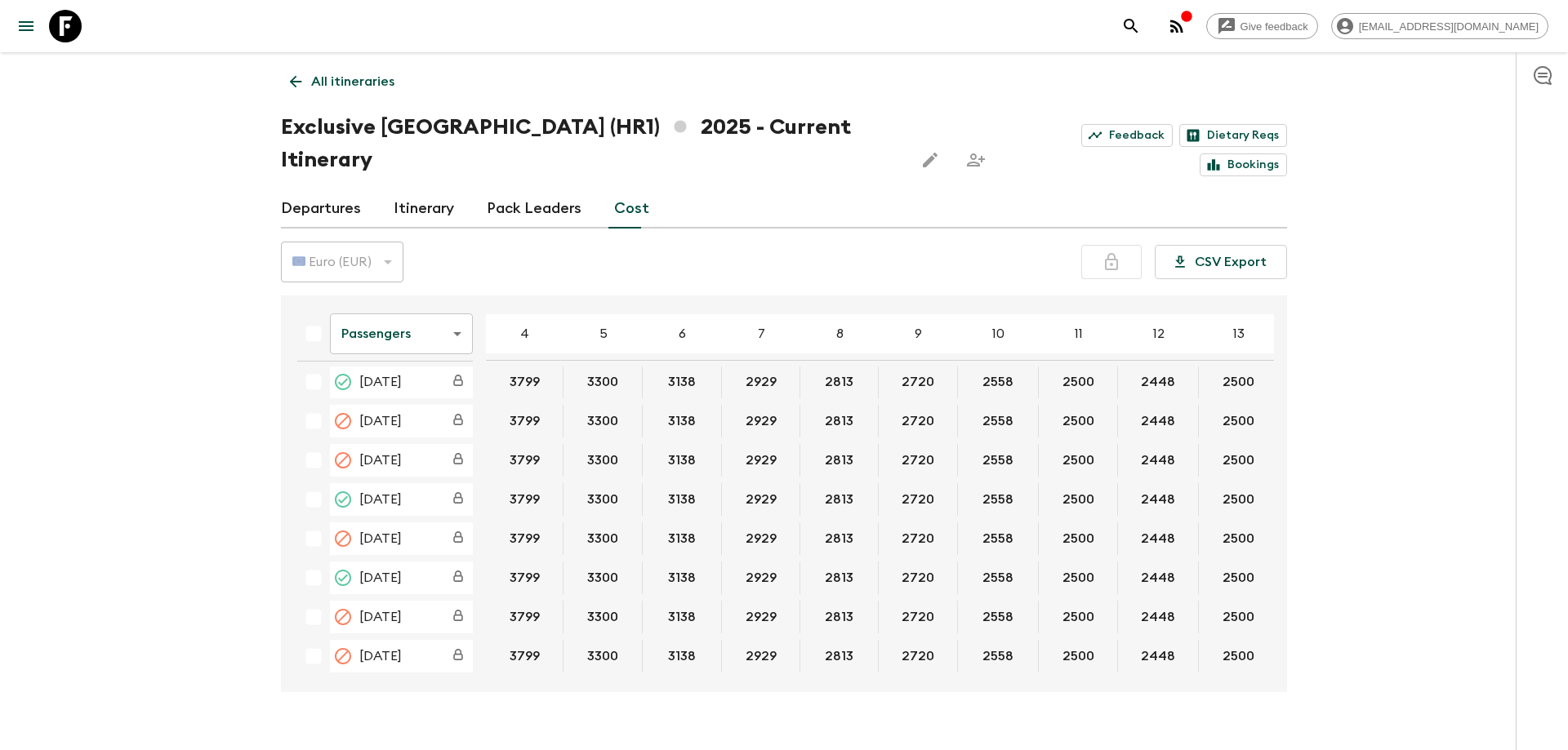
click at [442, 314] on body "Give feedback luka.forko@outdoorcroatia.com All itineraries Exclusive Croatia (…" at bounding box center [784, 391] width 1568 height 783
click at [387, 375] on li "Extras" at bounding box center [401, 367] width 143 height 26
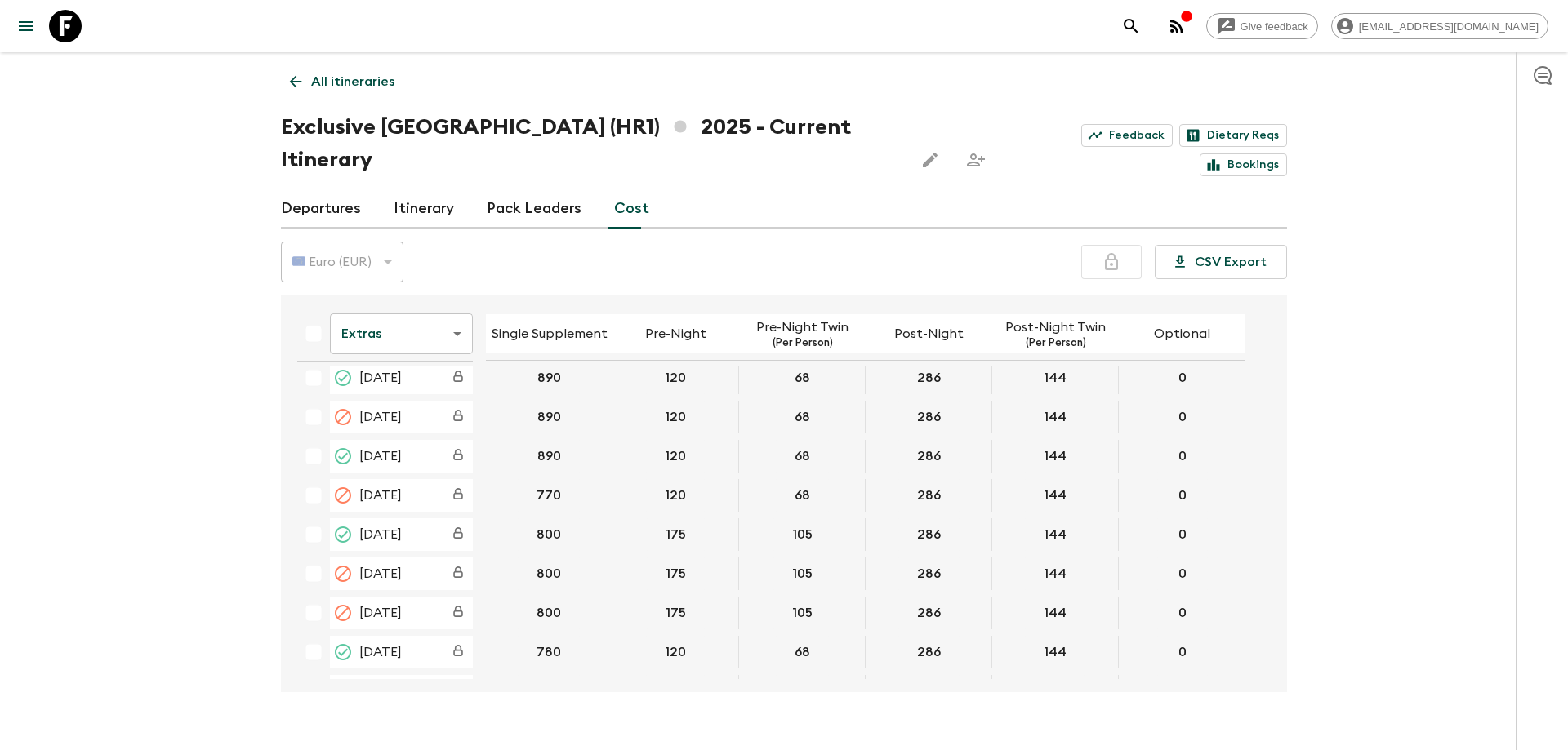
scroll to position [831, 0]
click at [384, 297] on body "Give feedback luka.forko@outdoorcroatia.com All itineraries Exclusive Croatia (…" at bounding box center [784, 391] width 1568 height 783
click at [389, 391] on li "Mandatory" at bounding box center [401, 394] width 143 height 26
